Goal: Find contact information: Find contact information

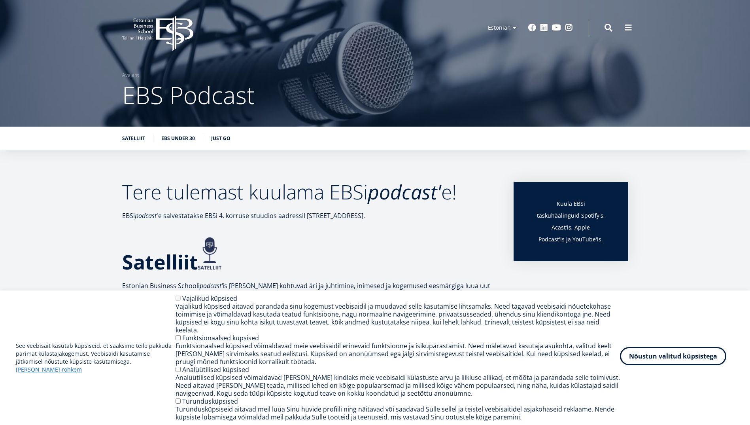
click at [668, 362] on button "Nõustun valitud küpsistega" at bounding box center [673, 356] width 106 height 18
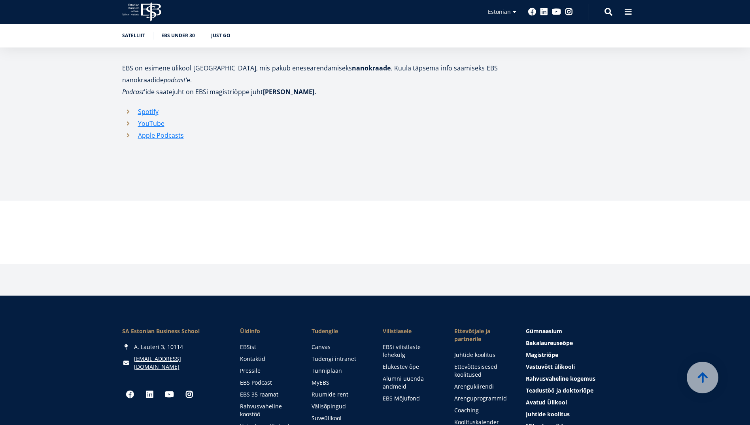
scroll to position [1265, 0]
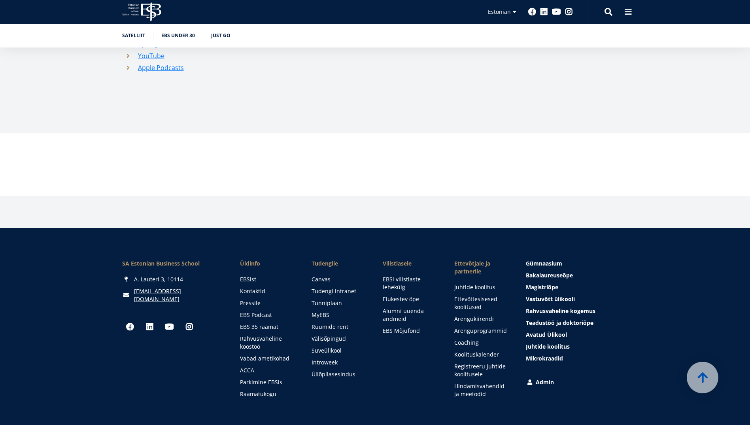
scroll to position [1284, 0]
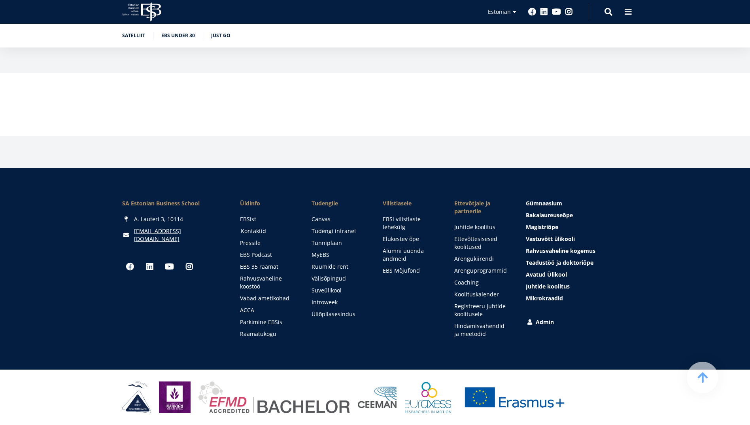
click at [253, 232] on link "Kontaktid" at bounding box center [269, 231] width 56 height 8
